Goal: Find specific page/section: Find specific page/section

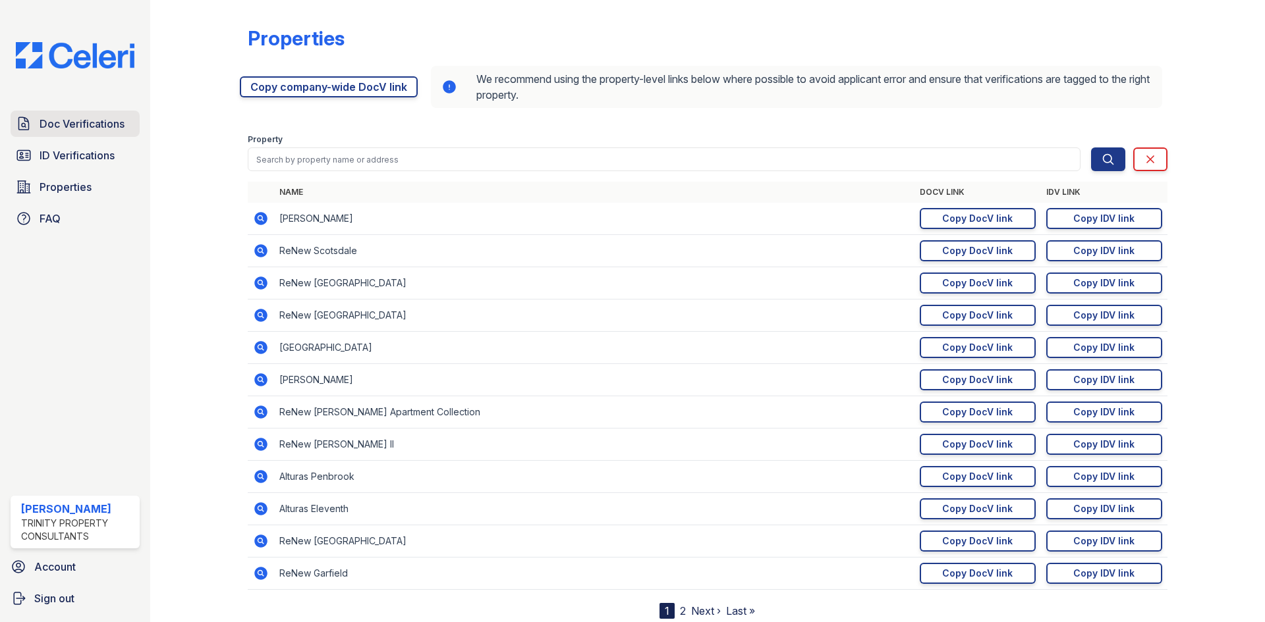
click at [115, 124] on span "Doc Verifications" at bounding box center [82, 124] width 85 height 16
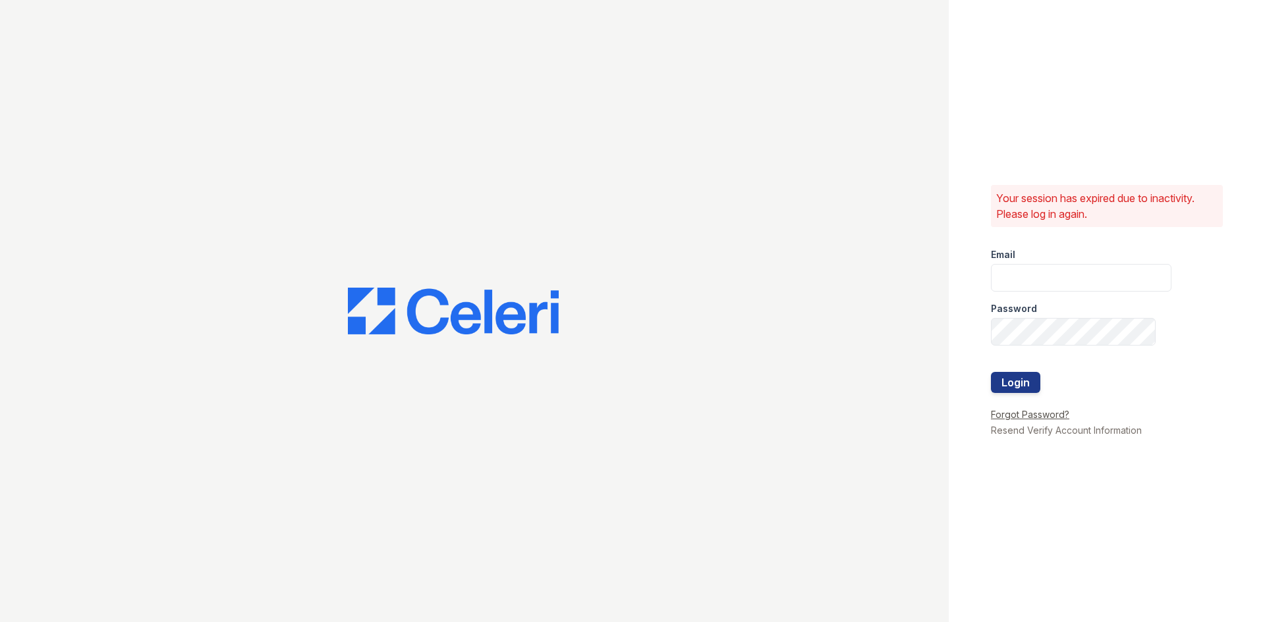
type input "[EMAIL_ADDRESS][DOMAIN_NAME]"
click at [1014, 386] on button "Login" at bounding box center [1015, 382] width 49 height 21
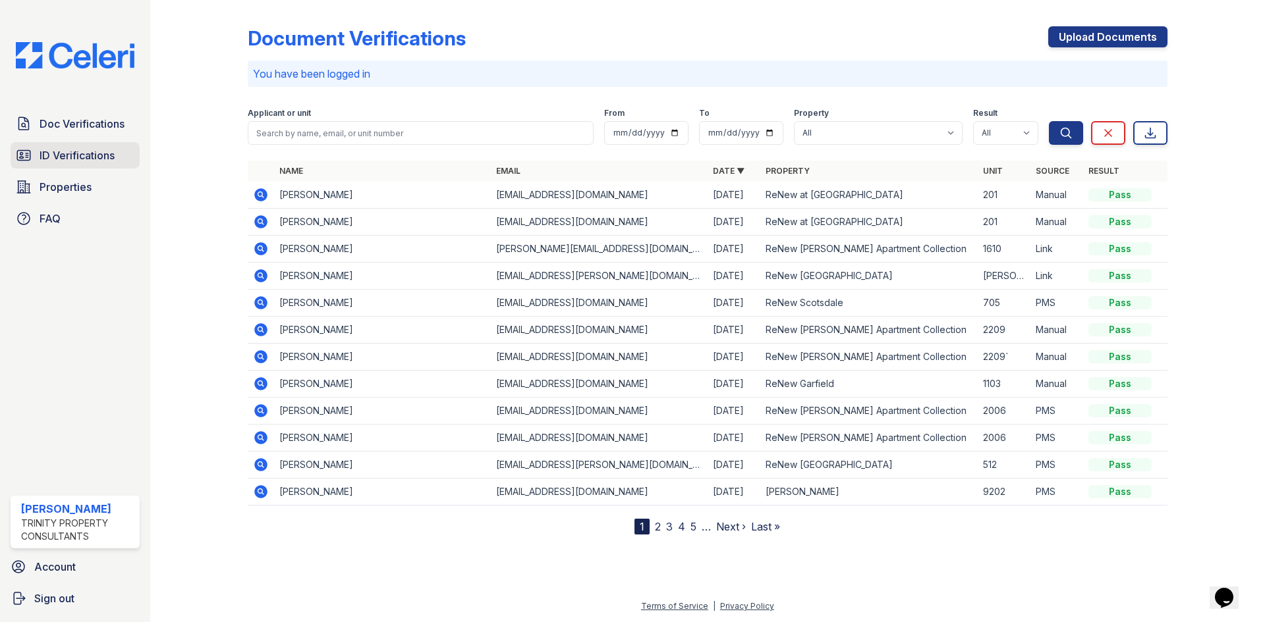
click at [59, 164] on link "ID Verifications" at bounding box center [75, 155] width 129 height 26
